Goal: Transaction & Acquisition: Download file/media

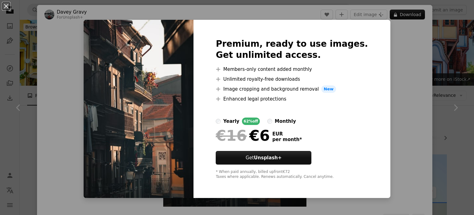
scroll to position [1551, 0]
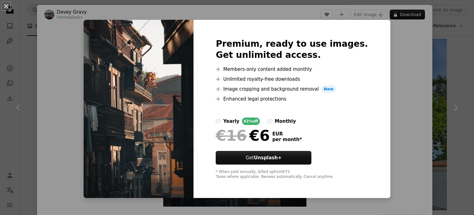
click at [383, 78] on div "An X shape Premium, ready to use images. Get unlimited access. A plus sign Memb…" at bounding box center [237, 107] width 474 height 215
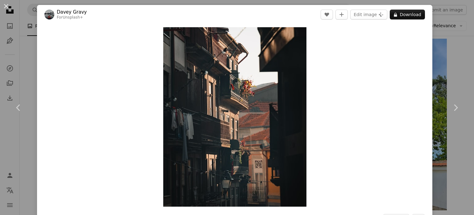
drag, startPoint x: 315, startPoint y: 12, endPoint x: 310, endPoint y: 12, distance: 4.9
click at [310, 12] on header "Davey Gravy For Unsplash+ A heart A plus sign Edit image Plus sign for Unsplash…" at bounding box center [235, 14] width 396 height 19
drag, startPoint x: 5, startPoint y: 4, endPoint x: 8, endPoint y: 4, distance: 3.1
click at [7, 4] on button "An X shape" at bounding box center [5, 5] width 7 height 7
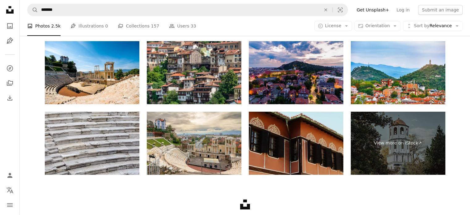
scroll to position [2168, 0]
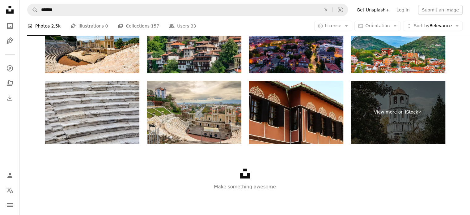
click at [385, 88] on link "View more on iStock ↗" at bounding box center [397, 112] width 94 height 63
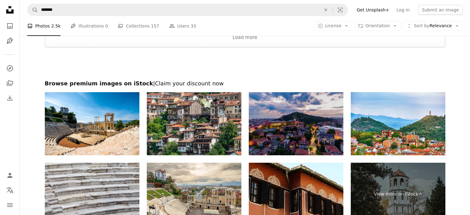
scroll to position [1983, 0]
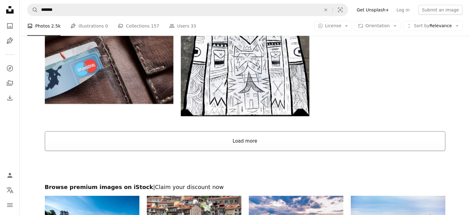
click at [237, 140] on button "Load more" at bounding box center [245, 141] width 400 height 20
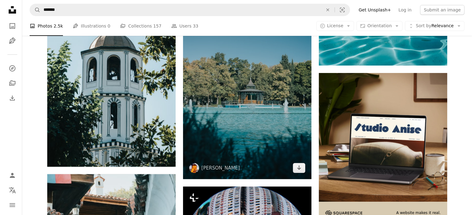
scroll to position [2107, 0]
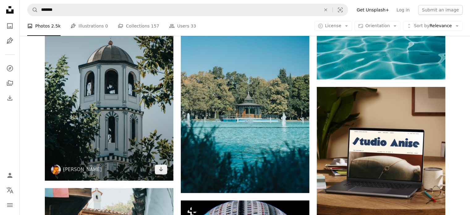
click at [100, 101] on img at bounding box center [109, 84] width 128 height 193
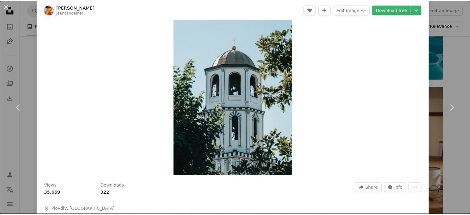
scroll to position [154, 0]
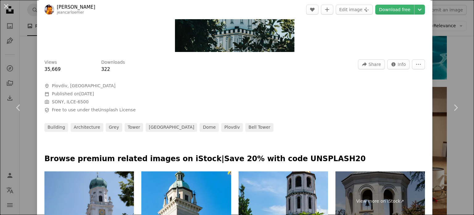
click at [7, 7] on button "An X shape" at bounding box center [5, 5] width 7 height 7
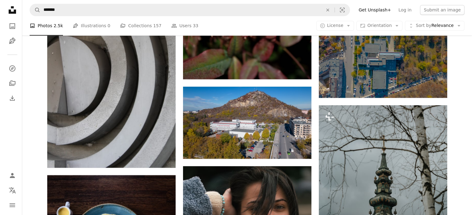
scroll to position [3187, 0]
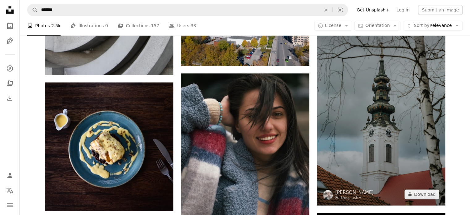
click at [362, 130] on img at bounding box center [380, 108] width 128 height 193
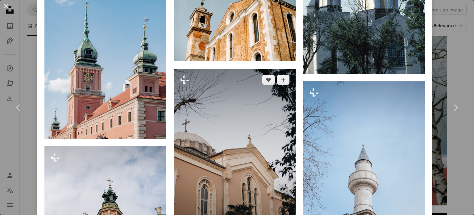
scroll to position [1173, 0]
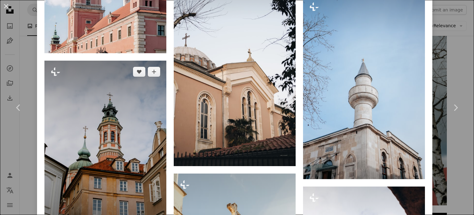
click at [113, 138] on img at bounding box center [105, 152] width 122 height 183
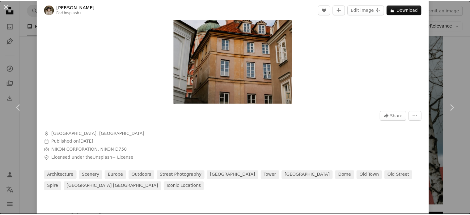
scroll to position [124, 0]
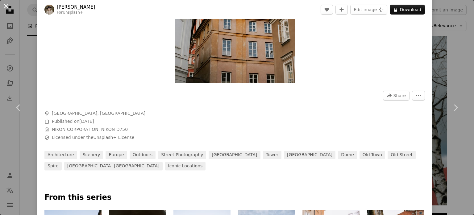
click at [5, 6] on button "An X shape" at bounding box center [5, 5] width 7 height 7
